Goal: Task Accomplishment & Management: Use online tool/utility

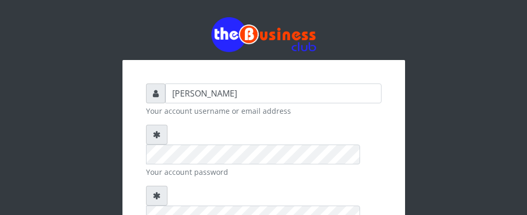
type input "[PERSON_NAME]"
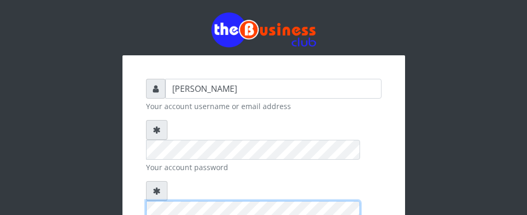
scroll to position [141, 0]
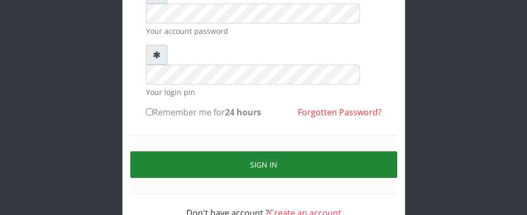
click at [272, 152] on button "Sign in" at bounding box center [263, 165] width 267 height 27
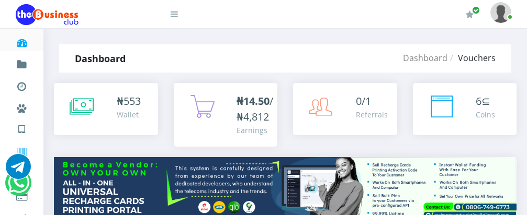
click at [22, 151] on icon at bounding box center [22, 152] width 12 height 10
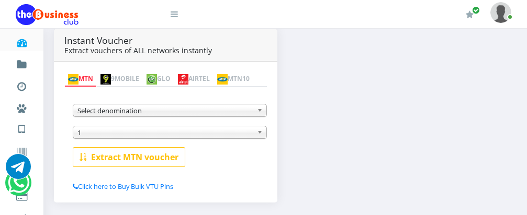
scroll to position [211, 0]
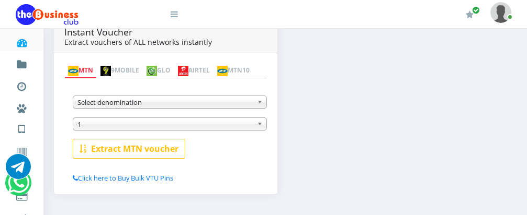
click at [188, 66] on img at bounding box center [183, 71] width 10 height 10
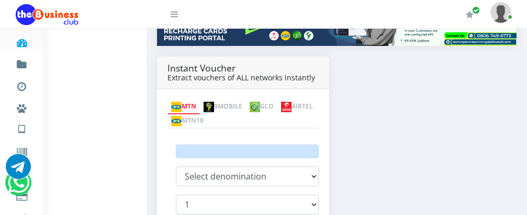
scroll to position [186, 0]
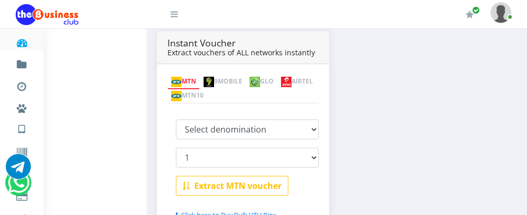
click at [277, 83] on link "AIRTEL" at bounding box center [296, 82] width 39 height 15
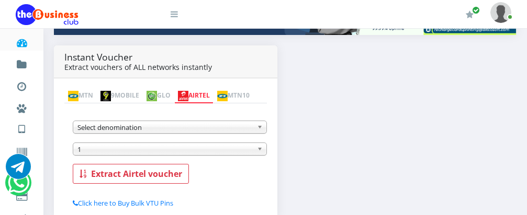
scroll to position [0, 0]
click at [259, 130] on b at bounding box center [261, 127] width 9 height 12
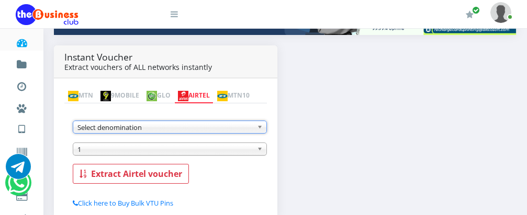
click at [259, 130] on b at bounding box center [261, 127] width 9 height 12
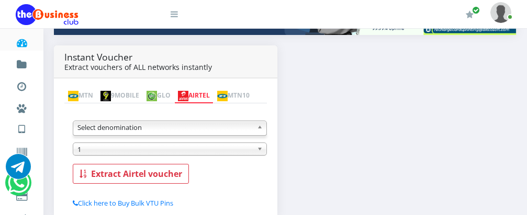
click at [259, 130] on b at bounding box center [261, 127] width 9 height 12
click at [82, 89] on link "MTN" at bounding box center [80, 96] width 32 height 15
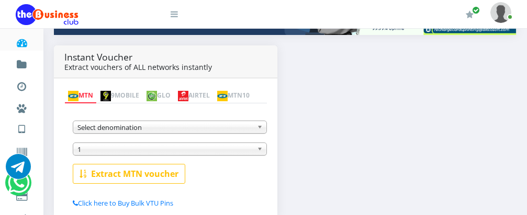
click at [83, 89] on link "MTN" at bounding box center [80, 96] width 32 height 15
click at [258, 130] on b at bounding box center [261, 127] width 9 height 12
